Goal: Task Accomplishment & Management: Use online tool/utility

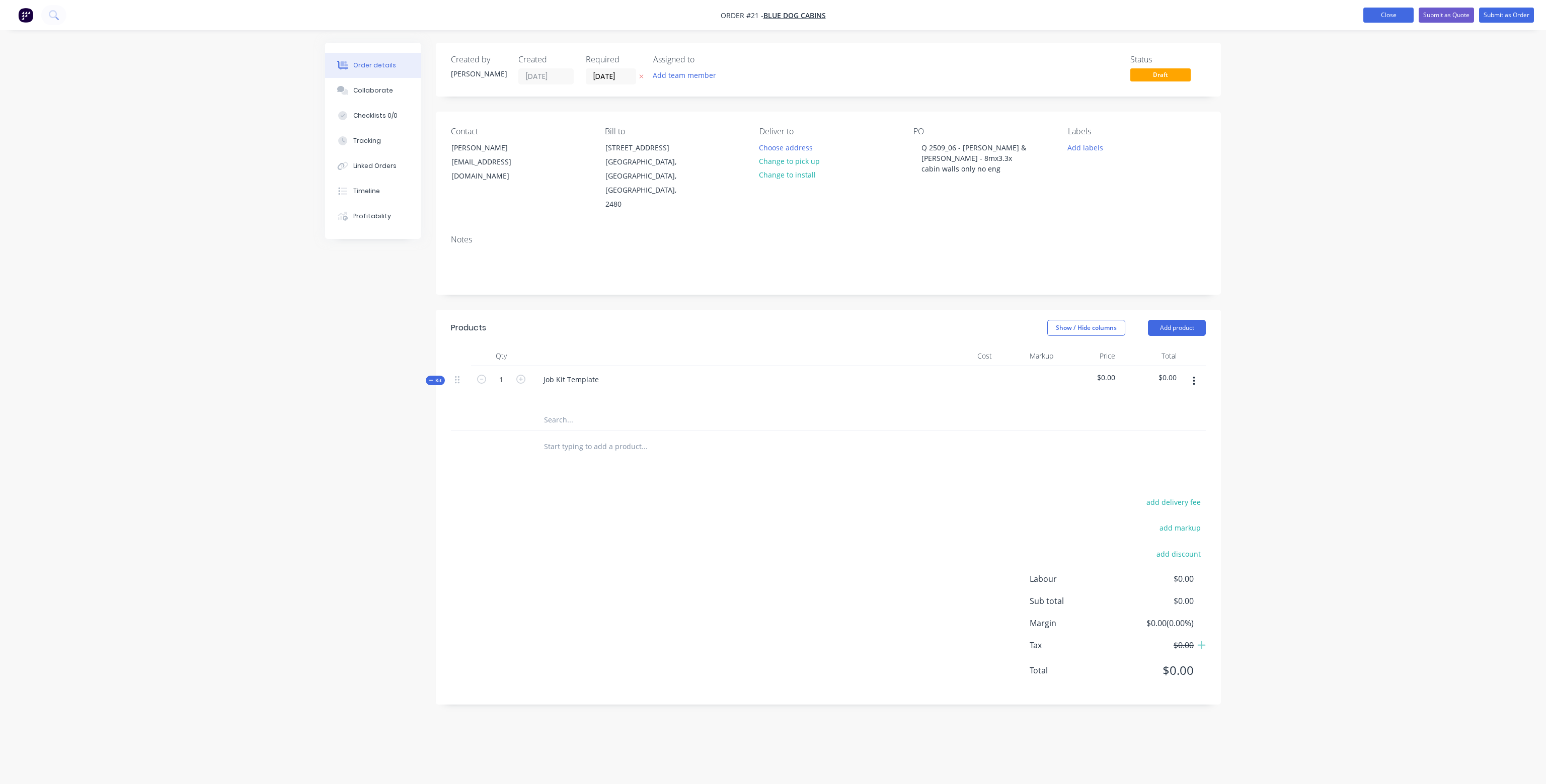
click at [1386, 14] on button "Close" at bounding box center [1389, 15] width 50 height 15
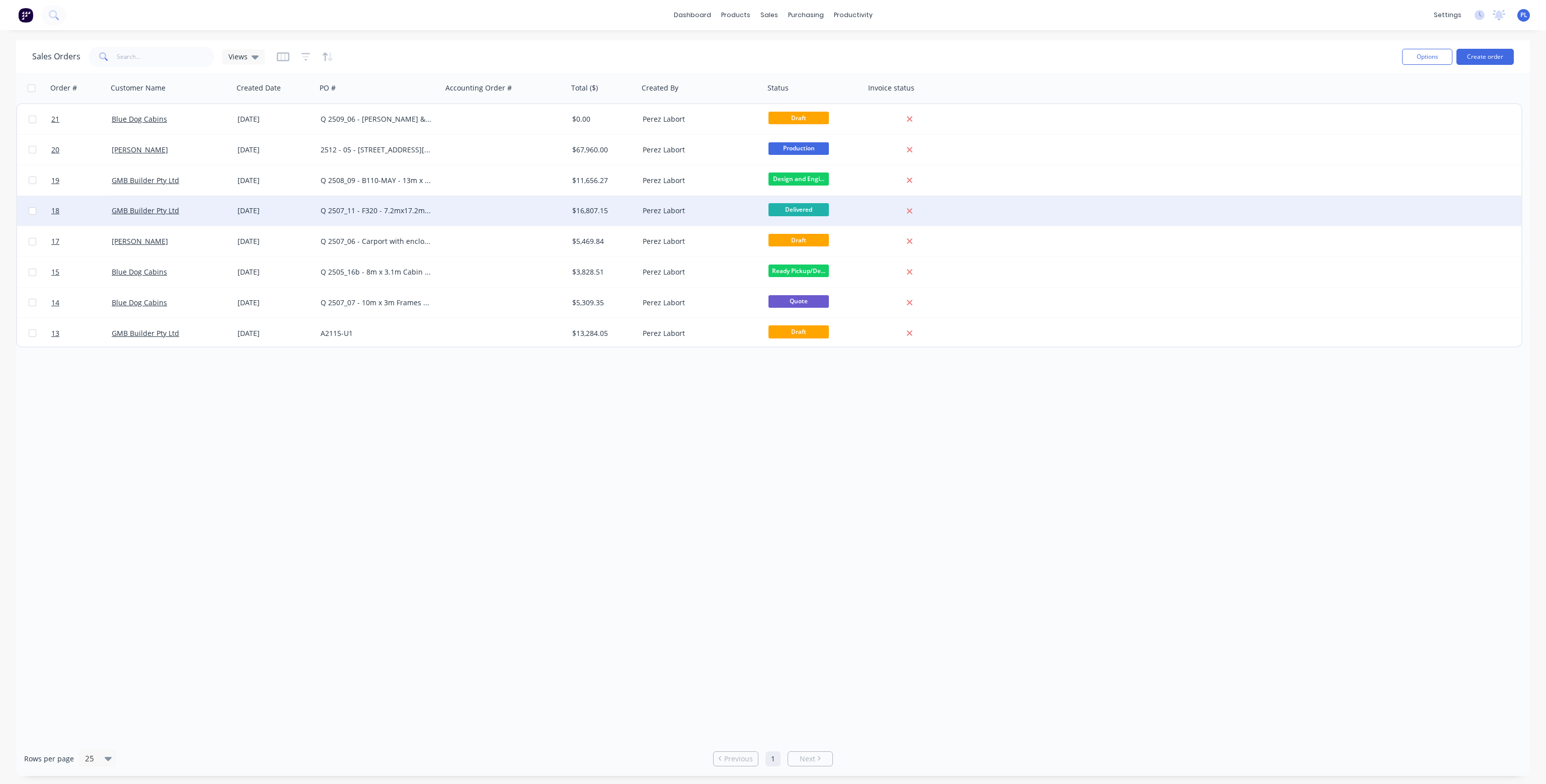
click at [292, 211] on div "[DATE]" at bounding box center [275, 211] width 75 height 10
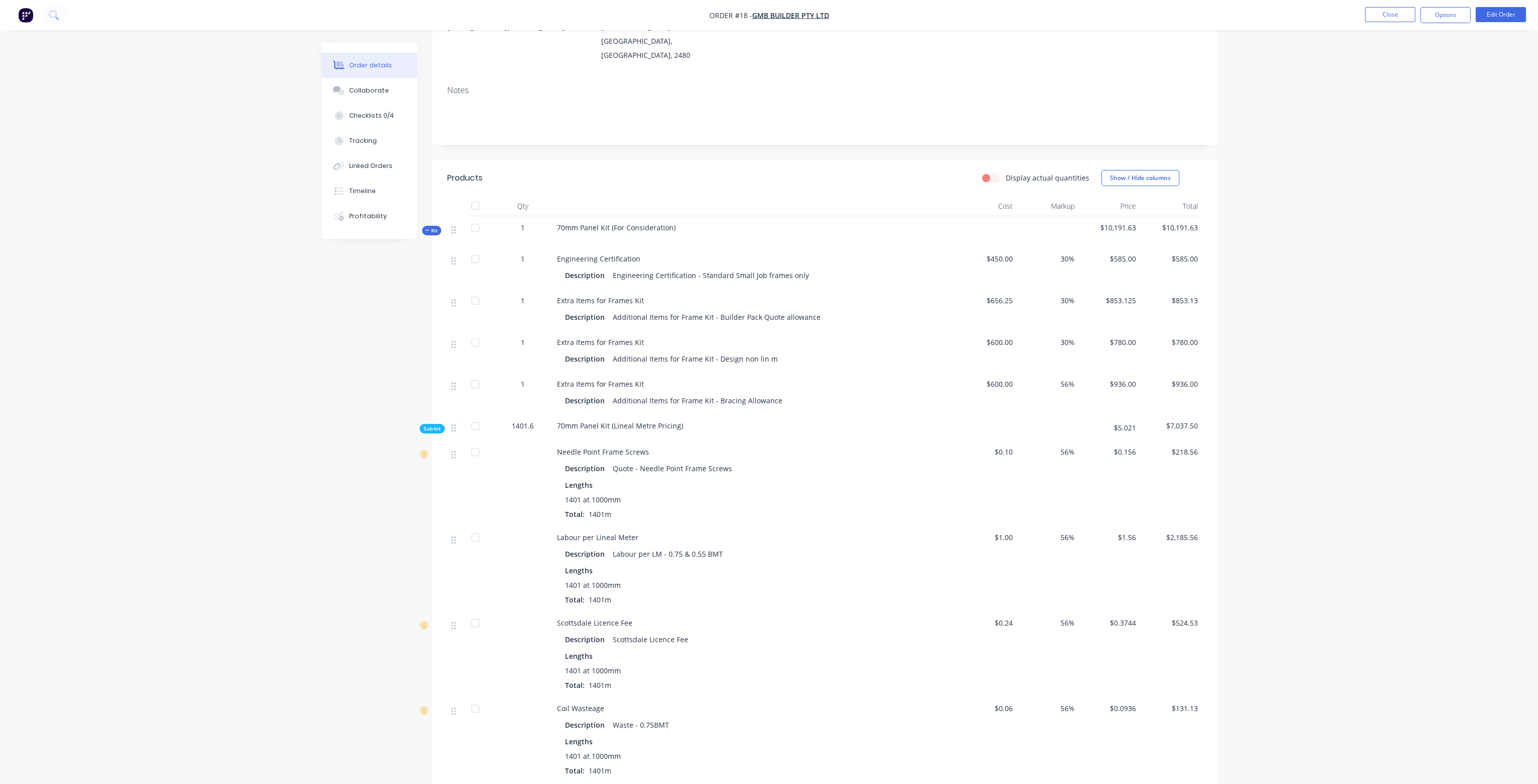
scroll to position [151, 0]
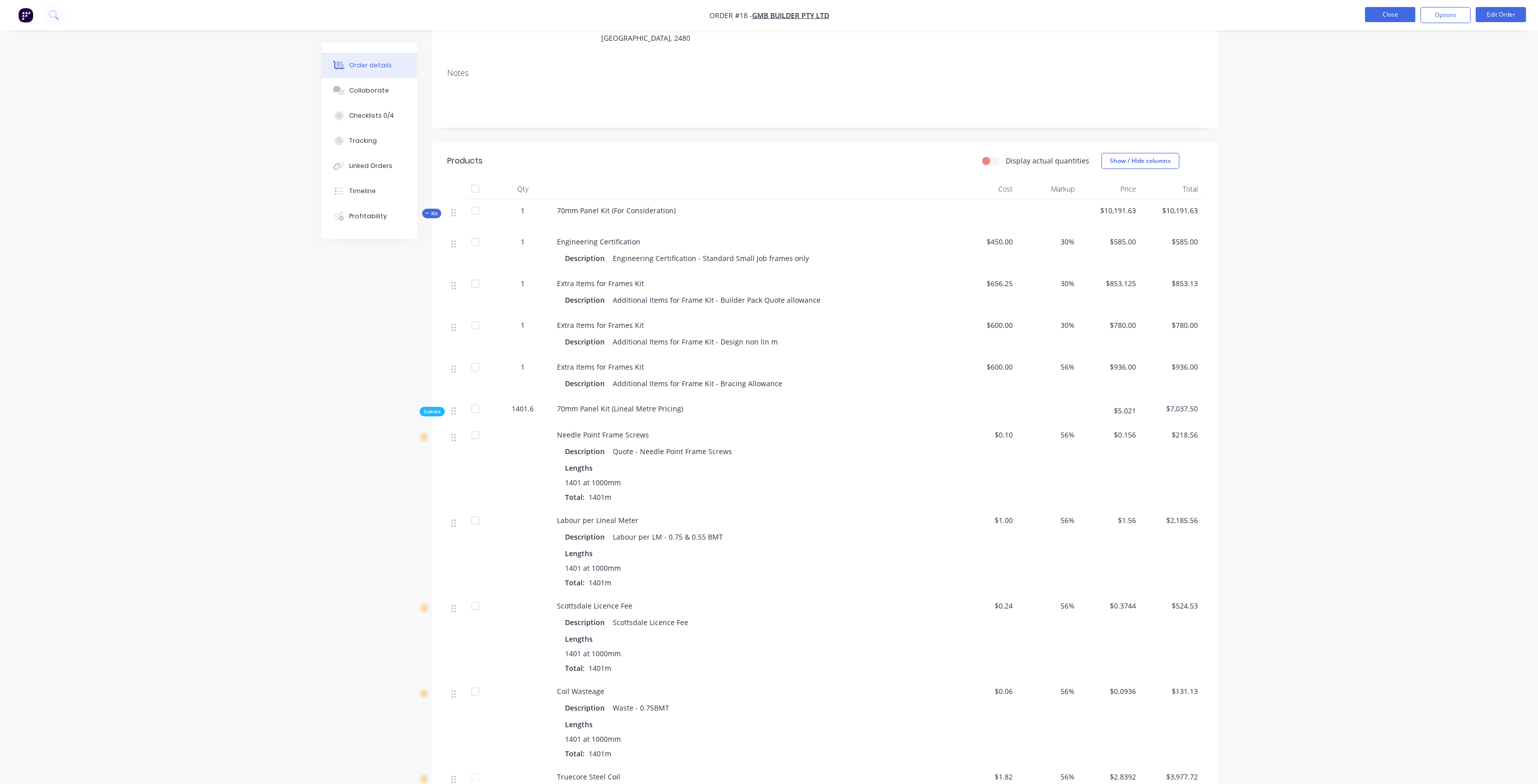
click at [1397, 18] on button "Close" at bounding box center [1390, 14] width 50 height 15
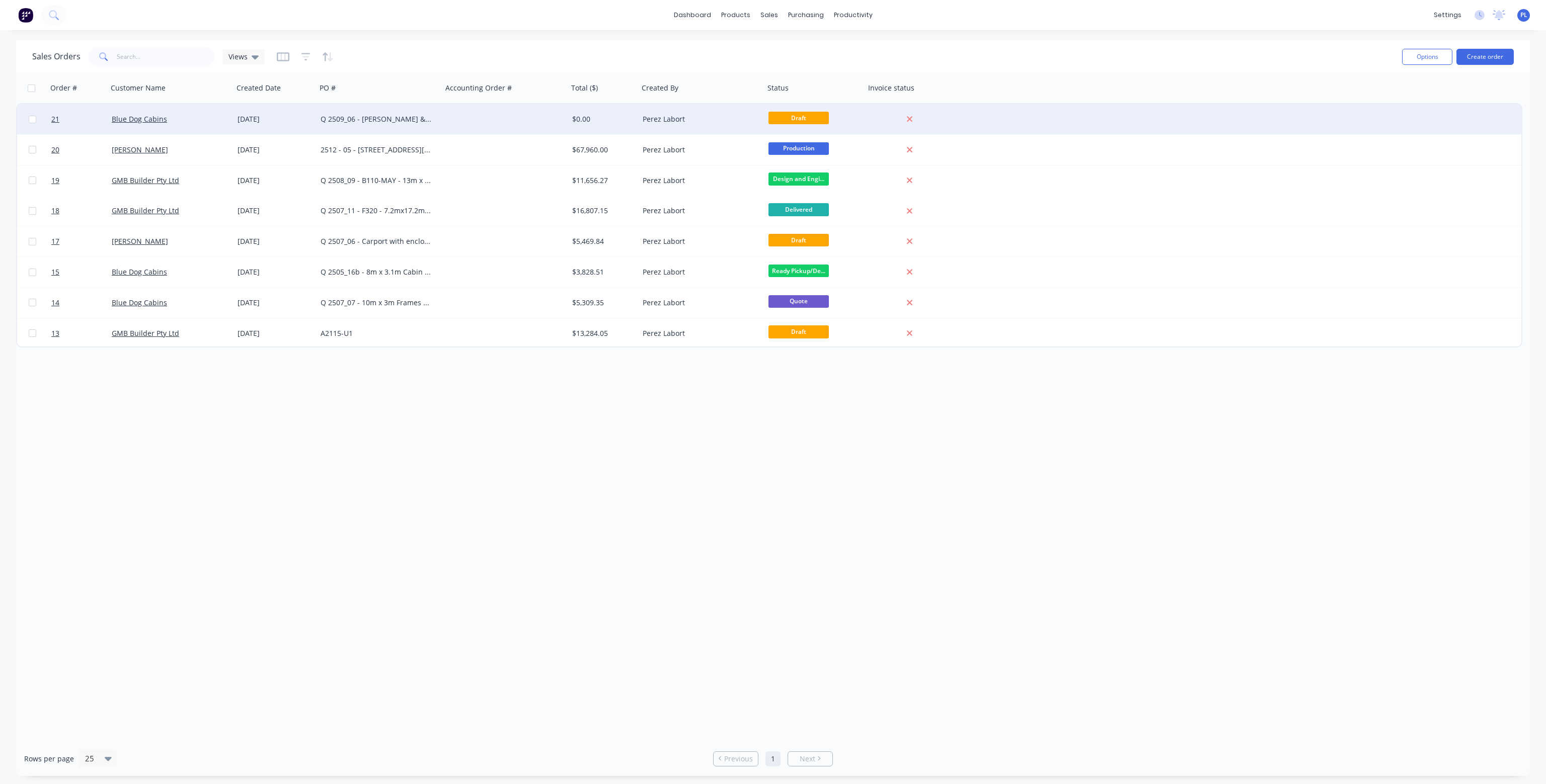
click at [493, 118] on div at bounding box center [505, 119] width 126 height 30
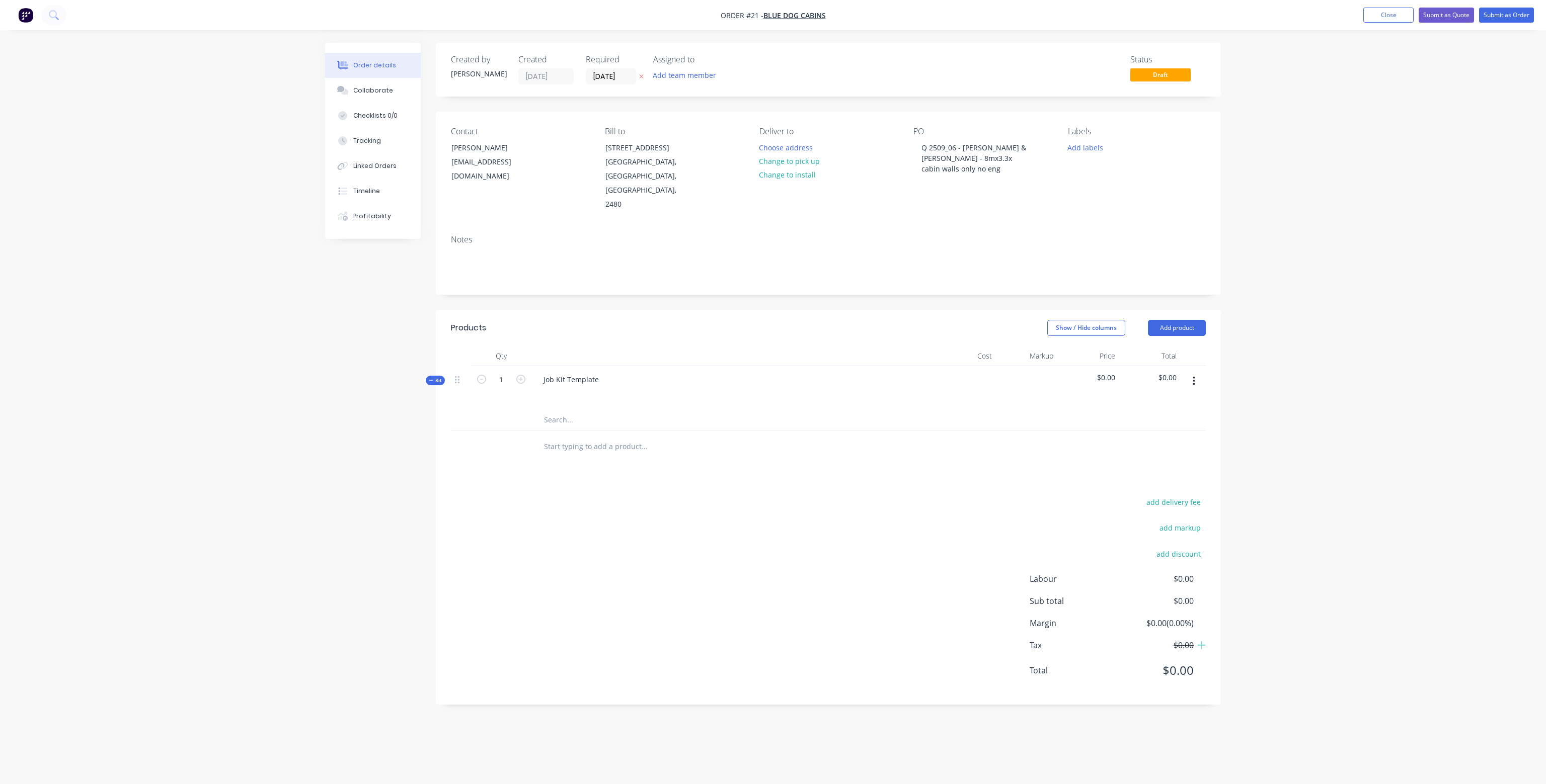
click at [1193, 376] on icon "button" at bounding box center [1194, 381] width 2 height 11
click at [1170, 420] on div "Add sub kit to kit" at bounding box center [1158, 428] width 77 height 14
click at [562, 410] on input "text" at bounding box center [644, 420] width 201 height 20
click at [1196, 436] on button "button" at bounding box center [1194, 445] width 23 height 18
click at [1153, 485] on div "Delete" at bounding box center [1158, 492] width 77 height 14
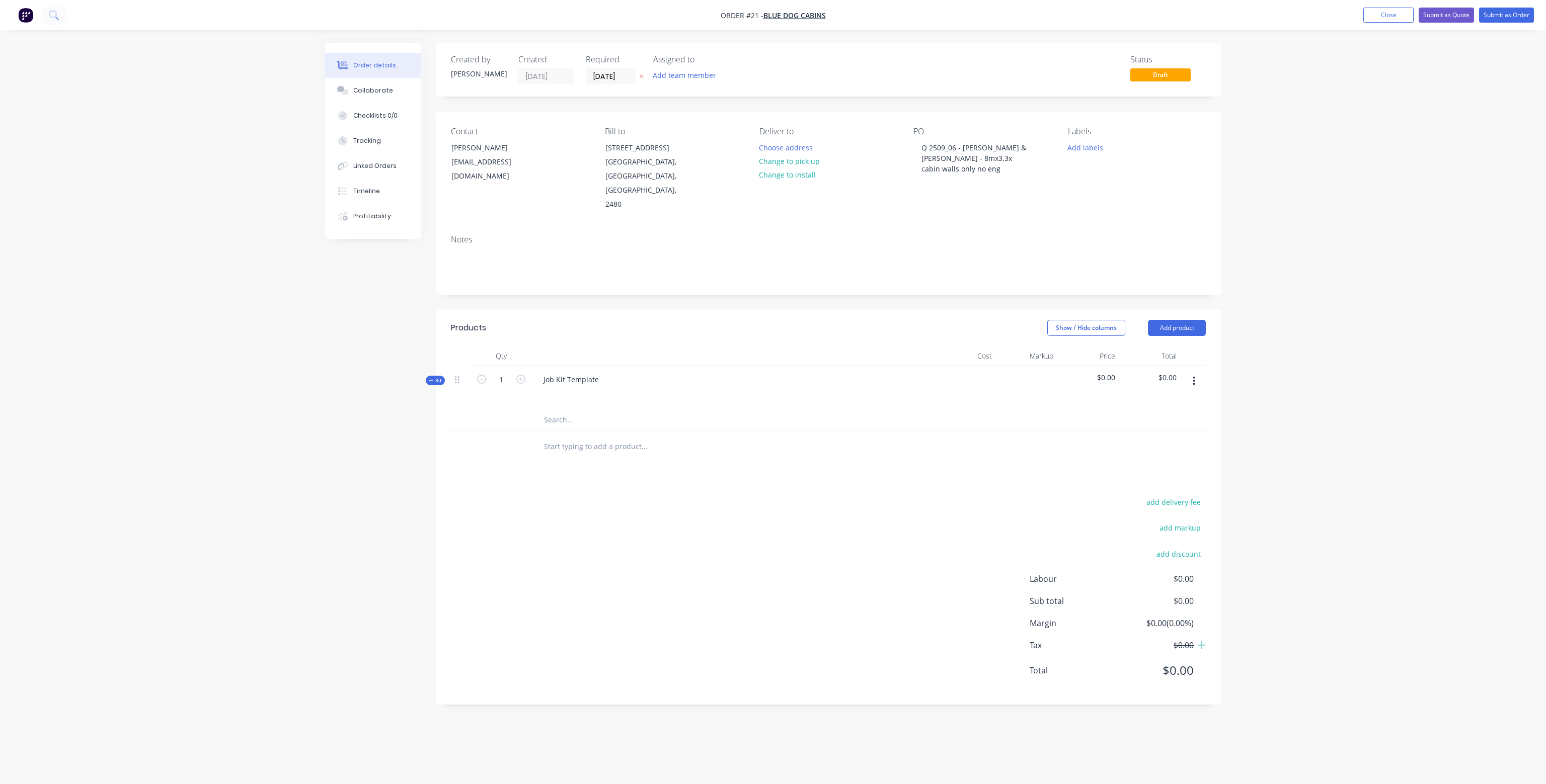
click at [1240, 204] on div "Order details Collaborate Checklists 0/0 Tracking Linked Orders Timeline Profit…" at bounding box center [773, 392] width 1546 height 784
click at [1389, 17] on button "Close" at bounding box center [1389, 15] width 50 height 15
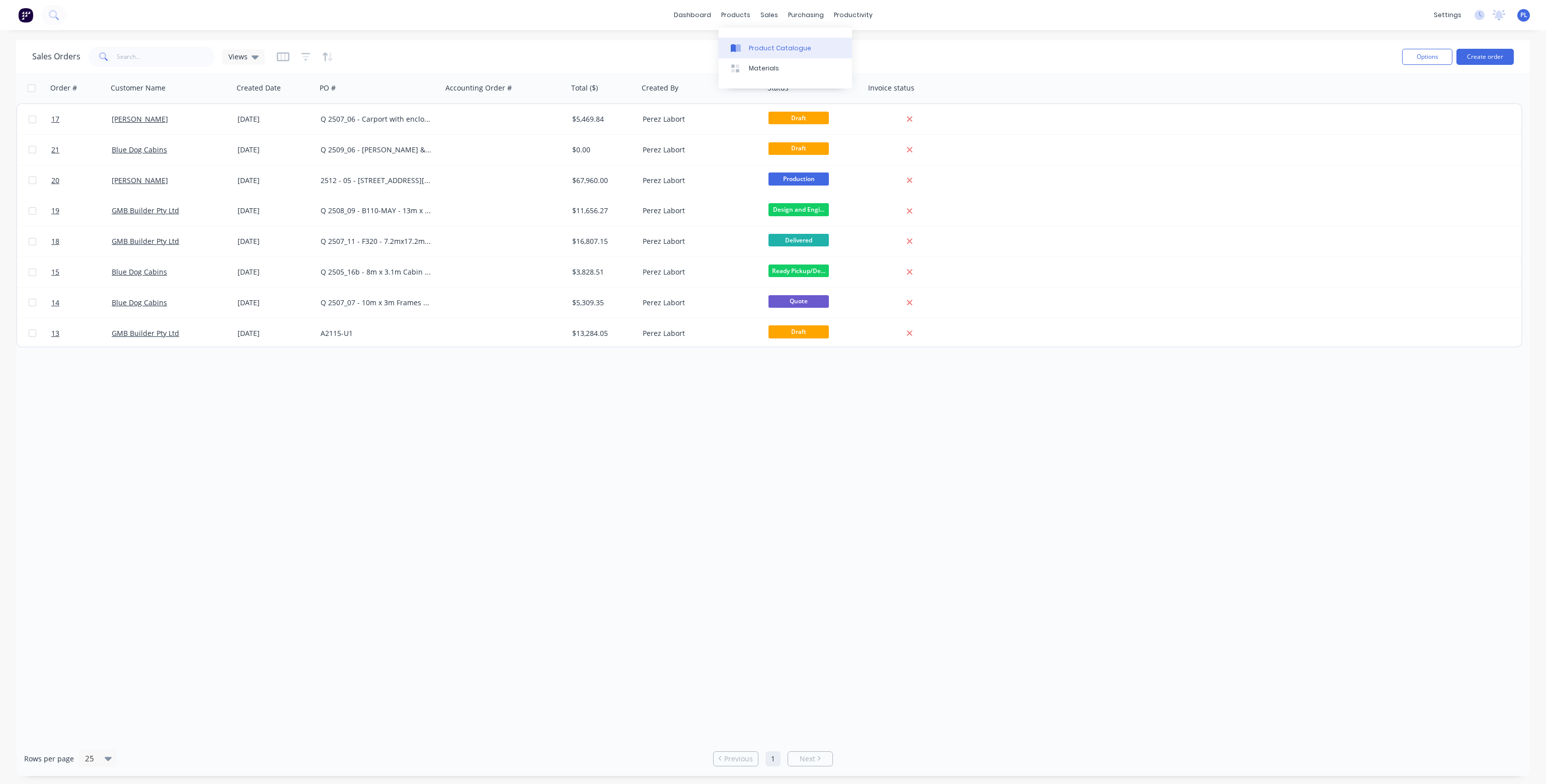
click at [765, 46] on div "Product Catalogue" at bounding box center [780, 48] width 62 height 9
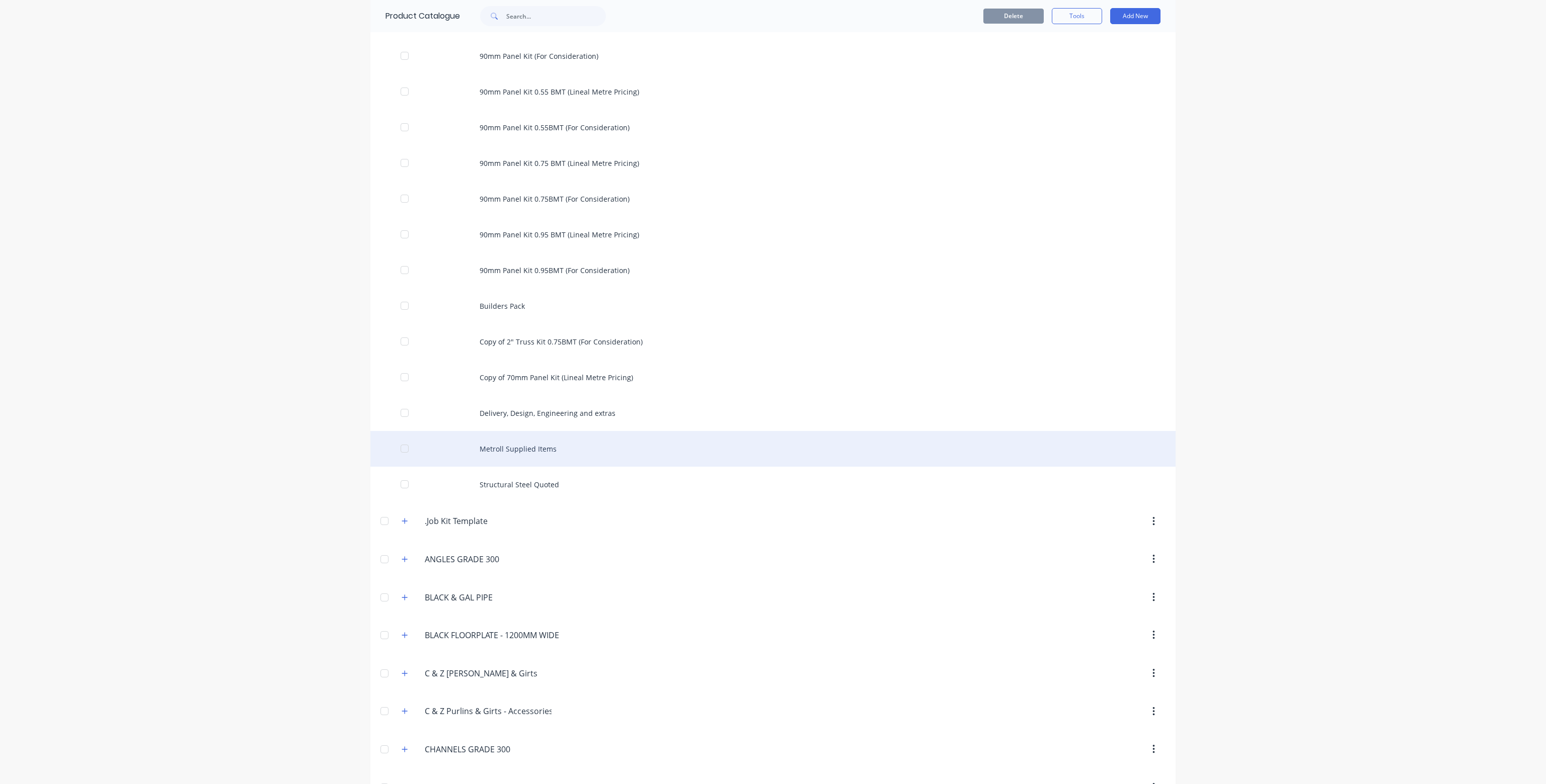
scroll to position [453, 0]
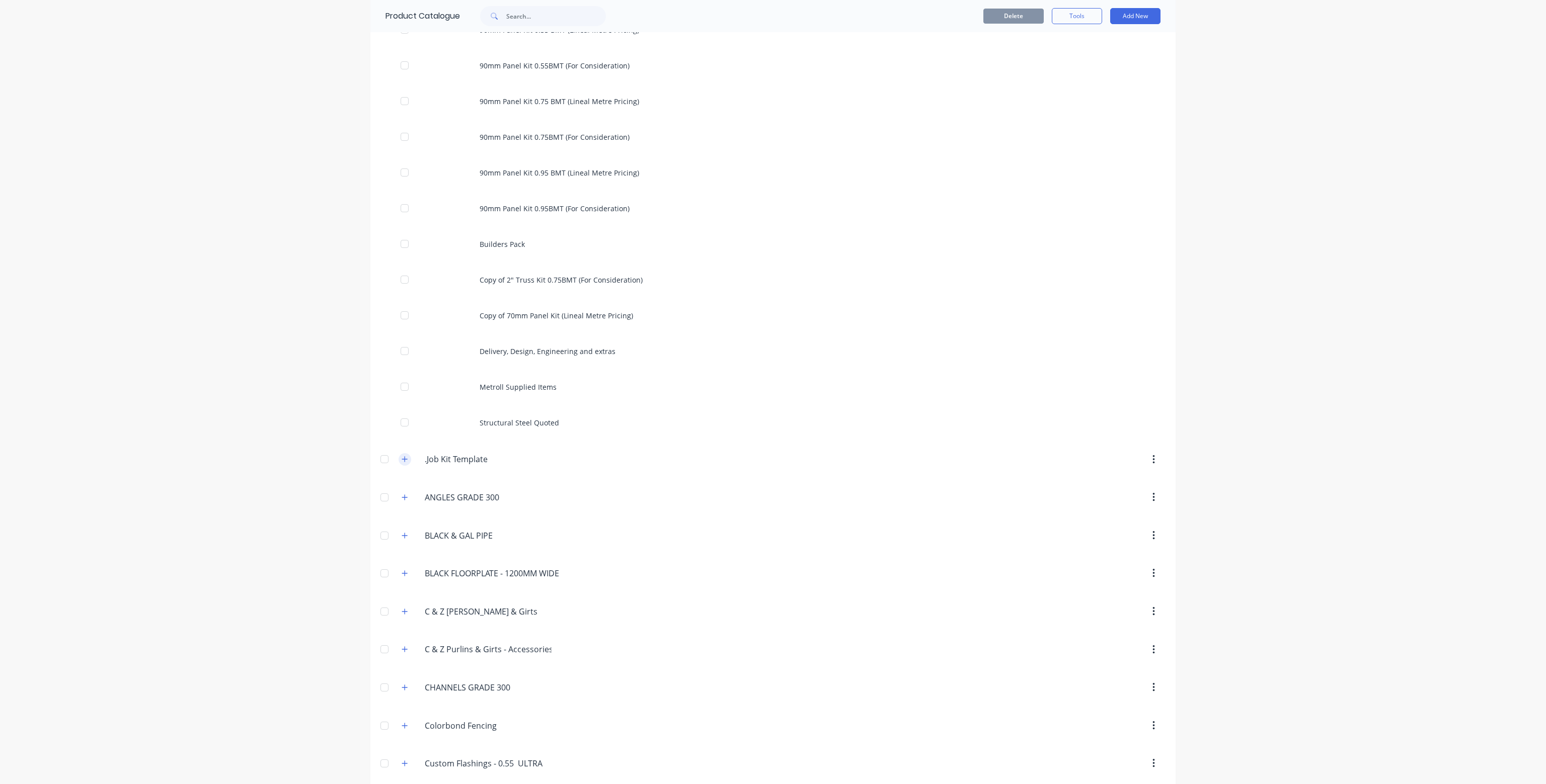
click at [402, 459] on icon "button" at bounding box center [405, 459] width 6 height 7
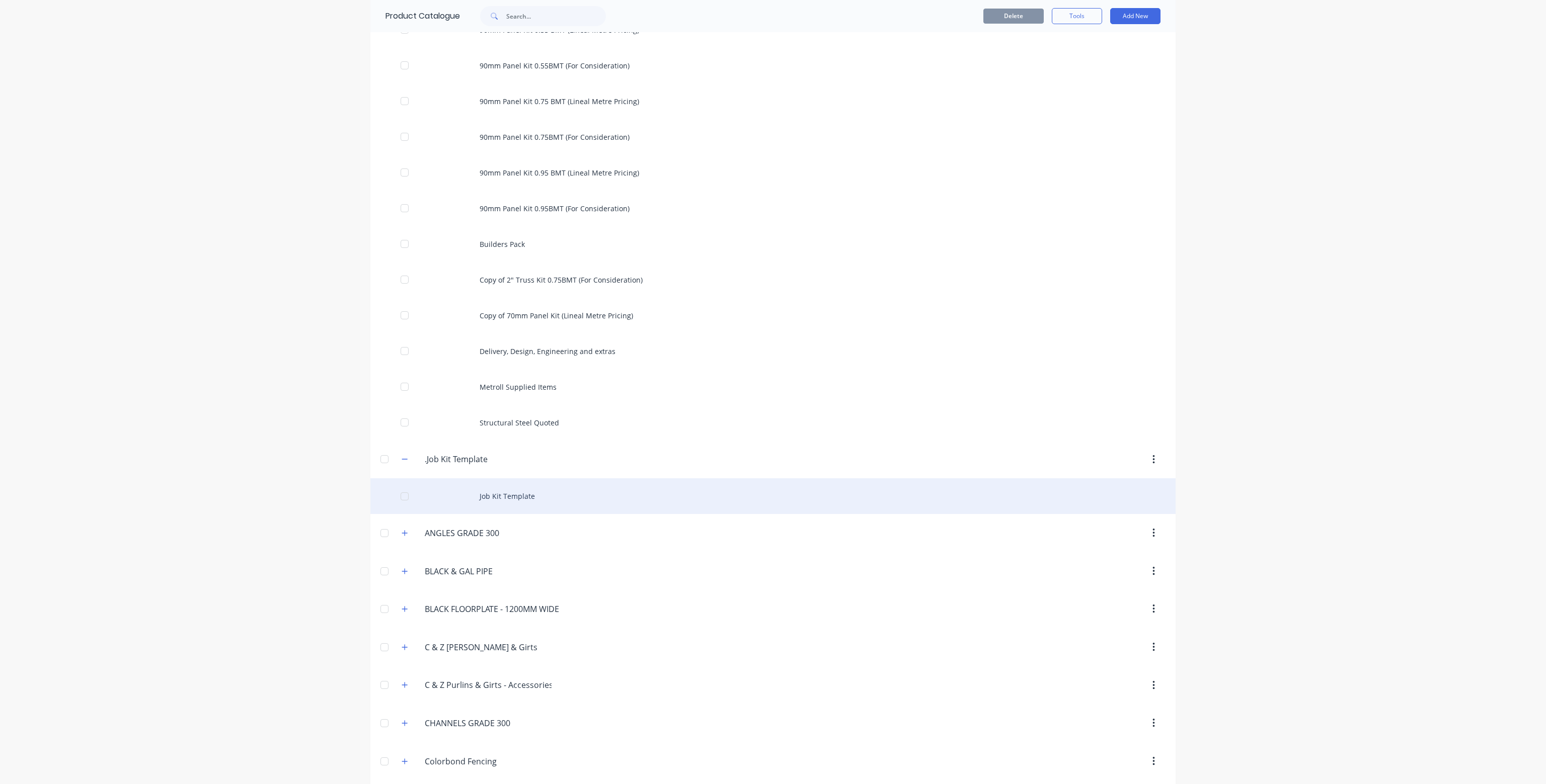
click at [497, 501] on div "Job Kit Template" at bounding box center [773, 496] width 805 height 36
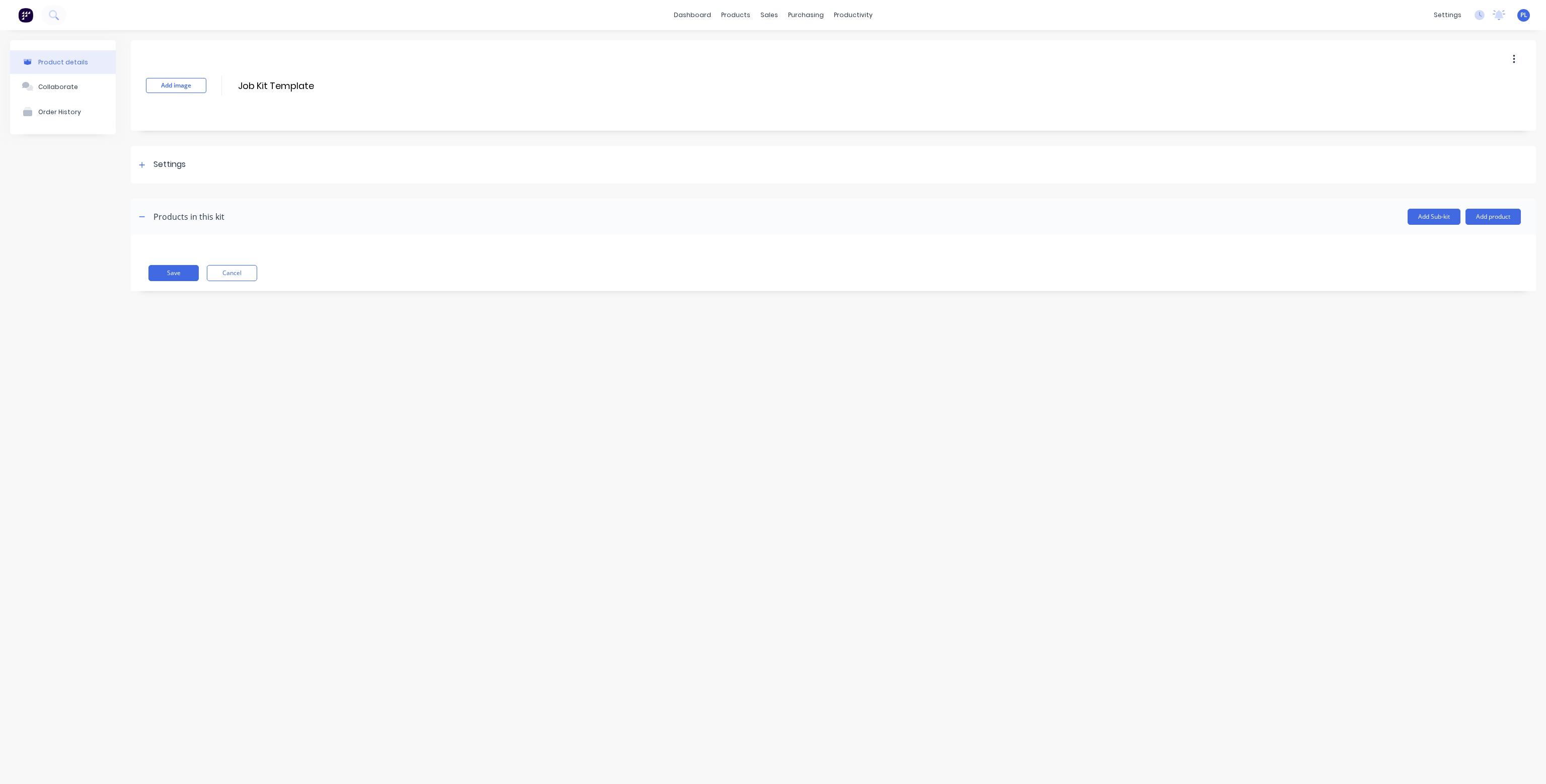
click at [1512, 56] on button "button" at bounding box center [1514, 59] width 23 height 18
click at [1481, 86] on span "Duplicate" at bounding box center [1477, 86] width 76 height 11
click at [922, 664] on div "Product details Collaborate Order History Add image Job Kit Template Job Kit Te…" at bounding box center [773, 396] width 1546 height 734
